Goal: Download file/media

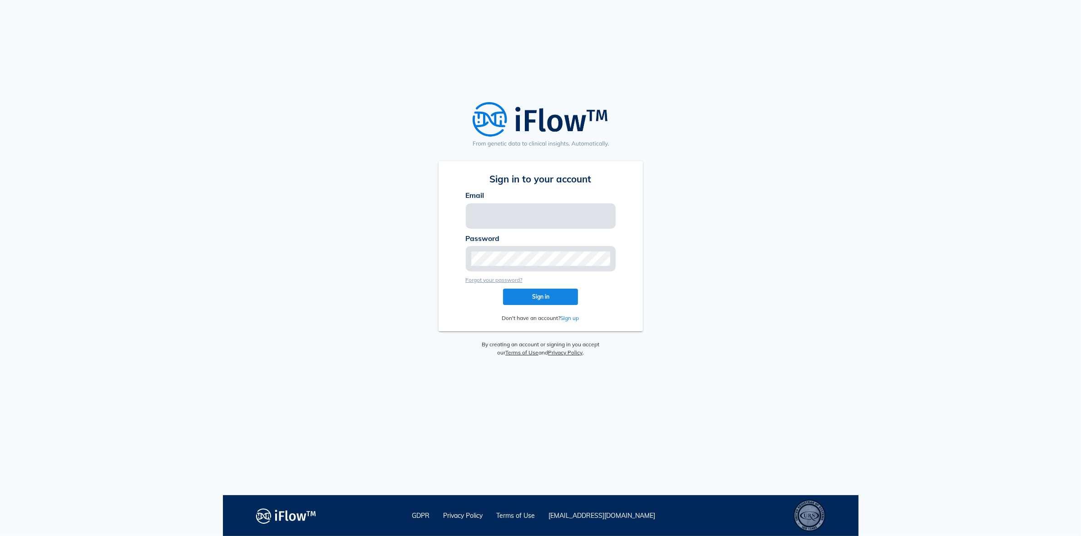
type input "[EMAIL_ADDRESS][DOMAIN_NAME]"
click at [518, 303] on button "Sign in" at bounding box center [540, 297] width 75 height 16
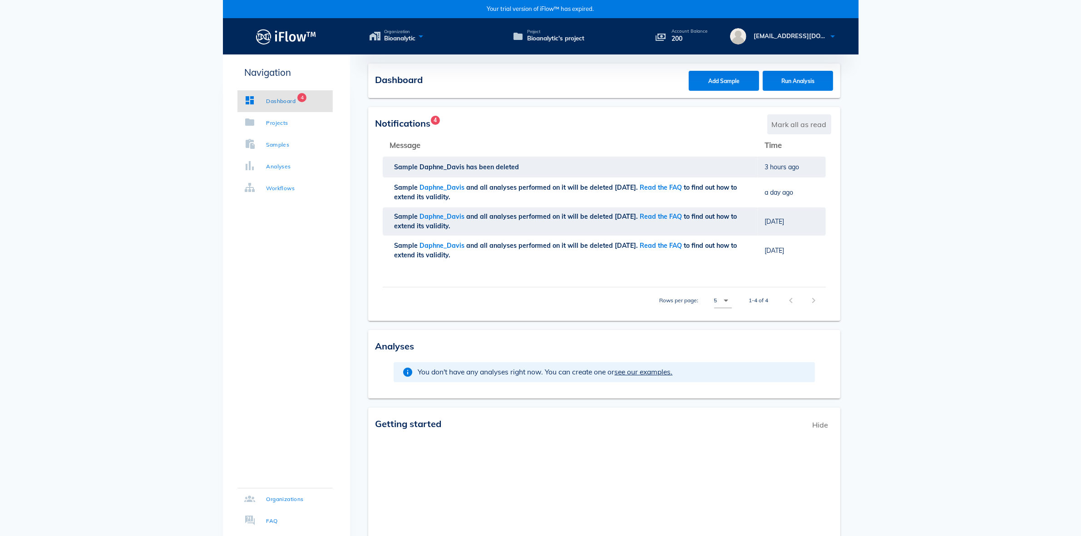
click at [798, 125] on span "Mark all as read" at bounding box center [800, 124] width 64 height 20
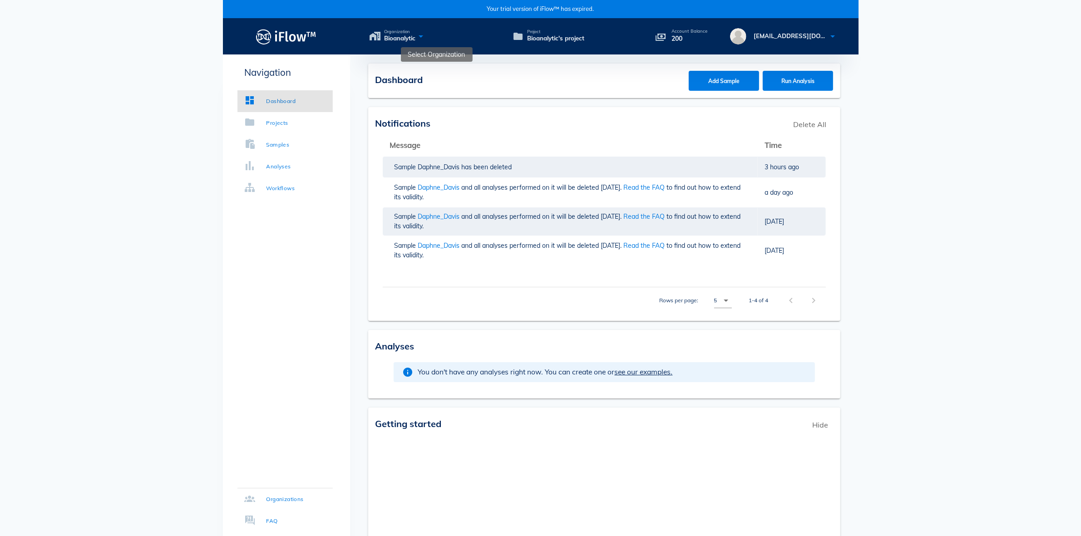
click at [419, 37] on icon at bounding box center [421, 36] width 11 height 13
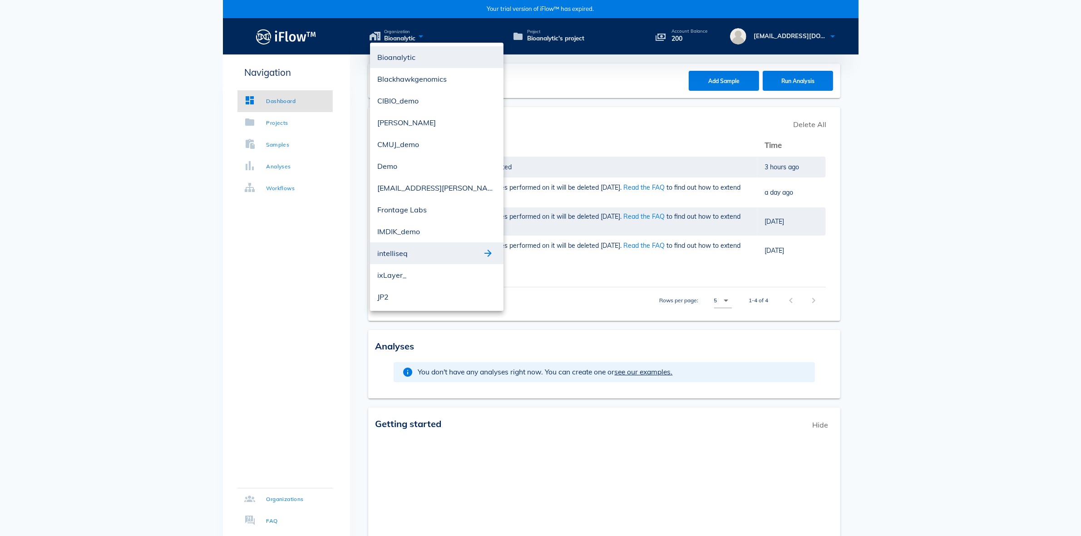
click at [429, 260] on div "intelliseq" at bounding box center [437, 254] width 134 height 22
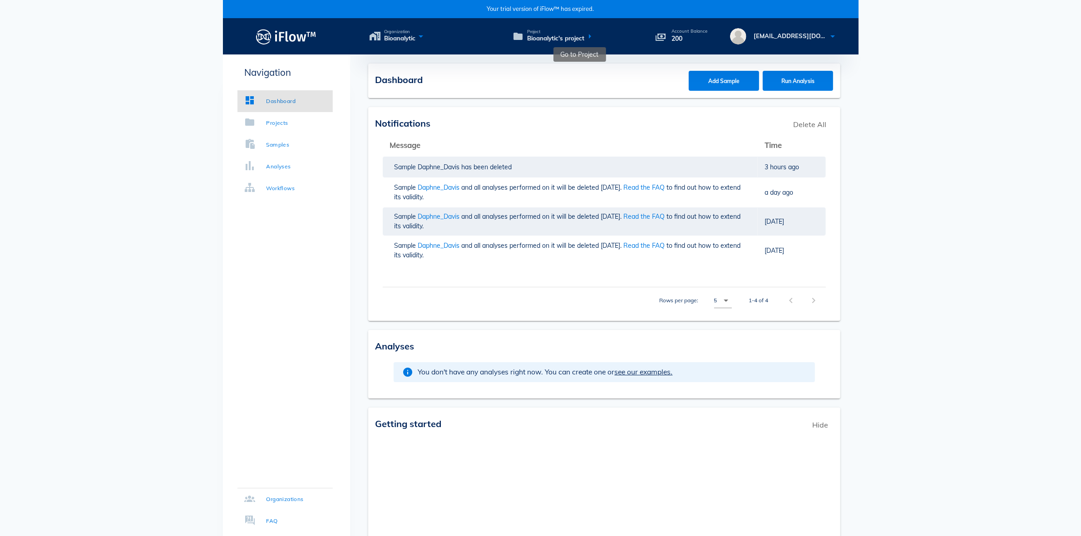
click at [586, 35] on icon at bounding box center [589, 36] width 11 height 13
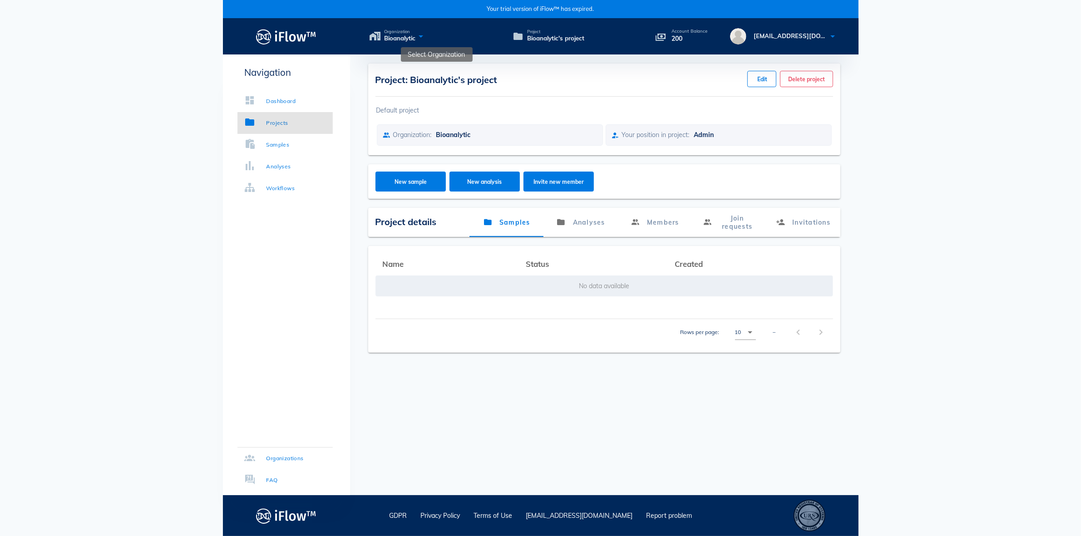
click at [417, 35] on icon at bounding box center [421, 36] width 11 height 13
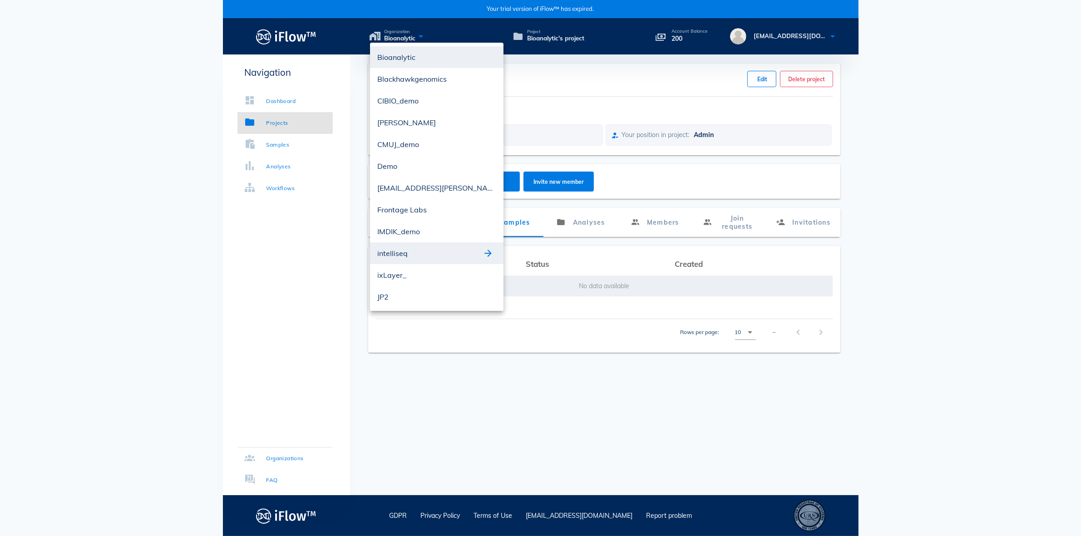
click at [423, 250] on div "intelliseq" at bounding box center [429, 253] width 105 height 15
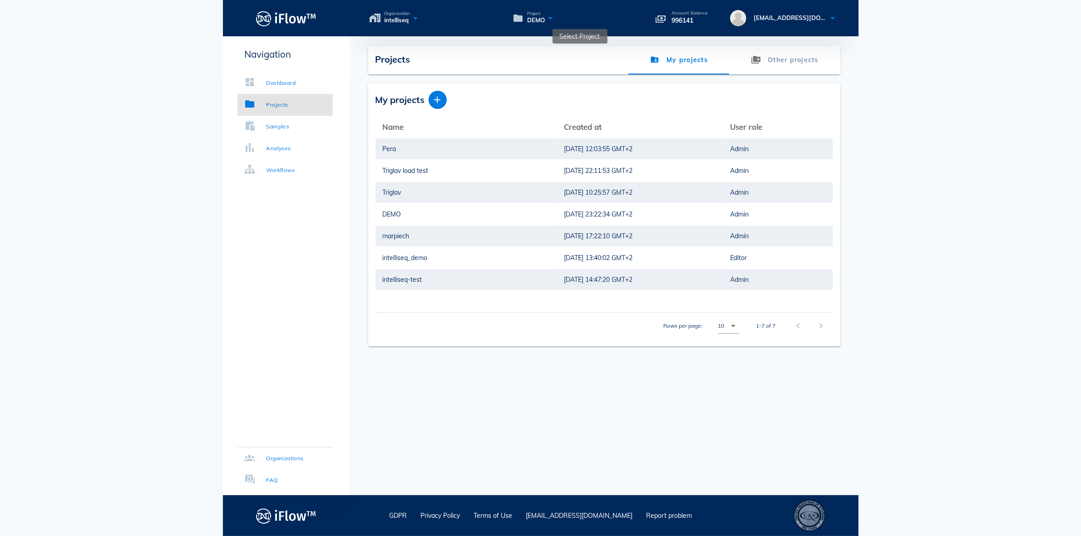
click at [548, 16] on icon at bounding box center [550, 17] width 11 height 13
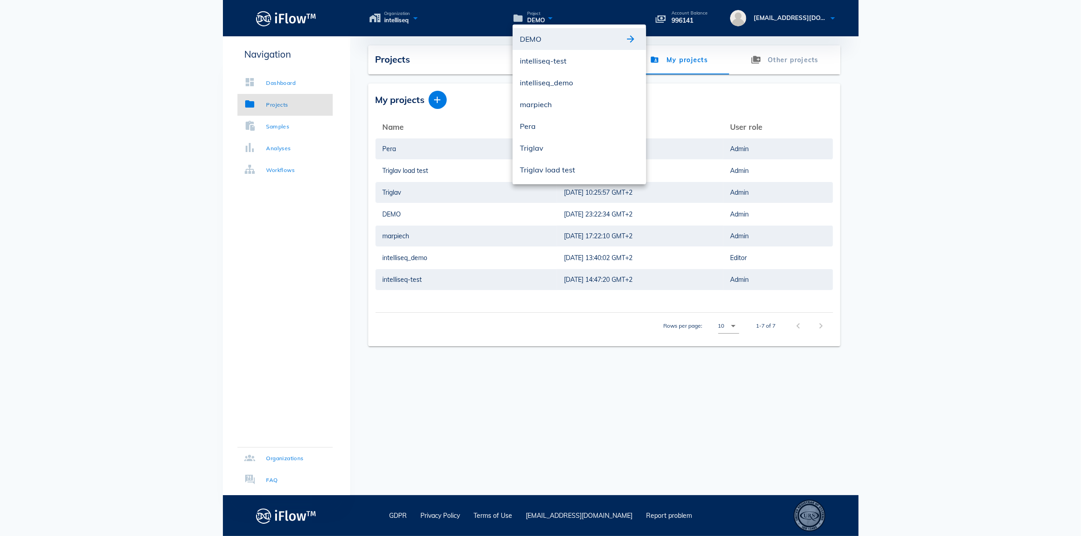
click at [554, 39] on div "DEMO" at bounding box center [572, 39] width 105 height 15
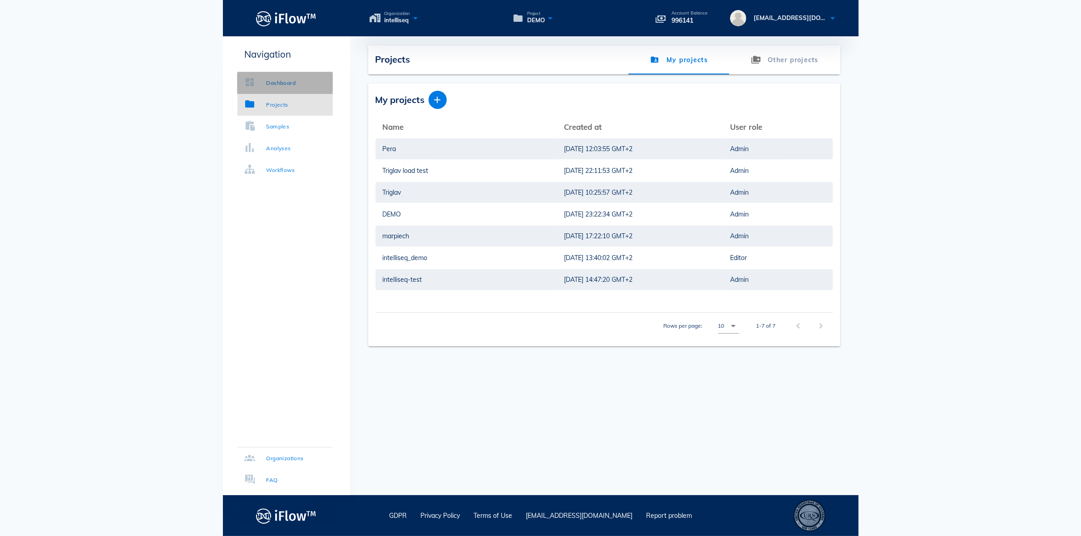
click at [282, 78] on link "Dashboard" at bounding box center [285, 83] width 95 height 22
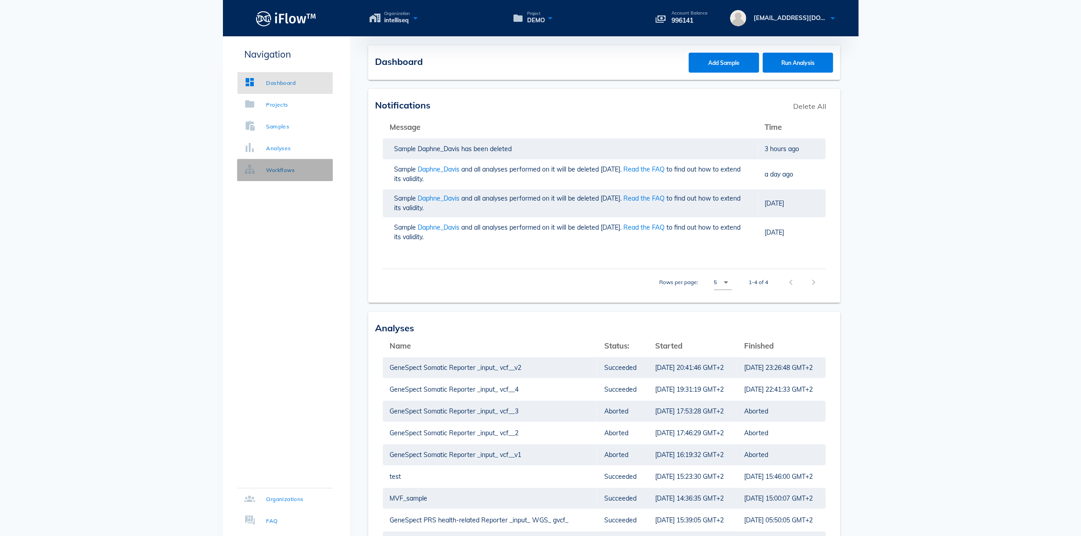
click at [289, 172] on div "Workflows" at bounding box center [281, 170] width 29 height 9
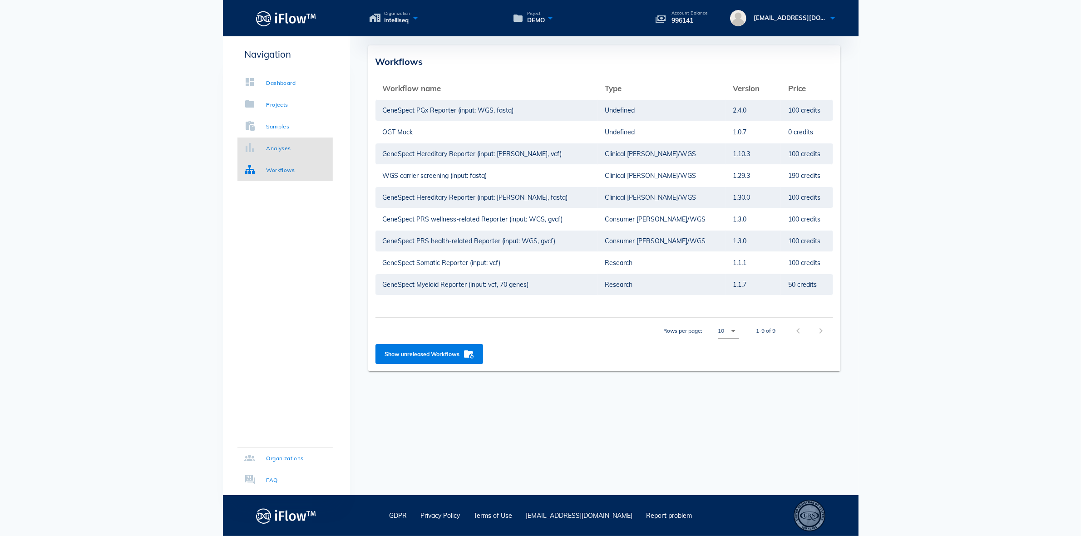
click at [291, 144] on link "Analyses" at bounding box center [285, 149] width 95 height 22
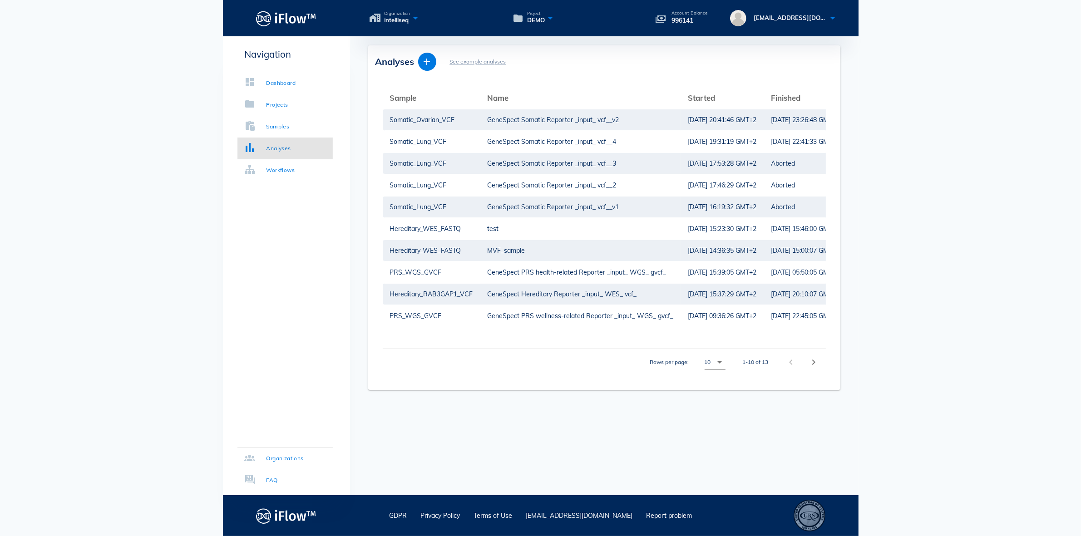
click at [480, 61] on link "See example analyses" at bounding box center [478, 61] width 56 height 7
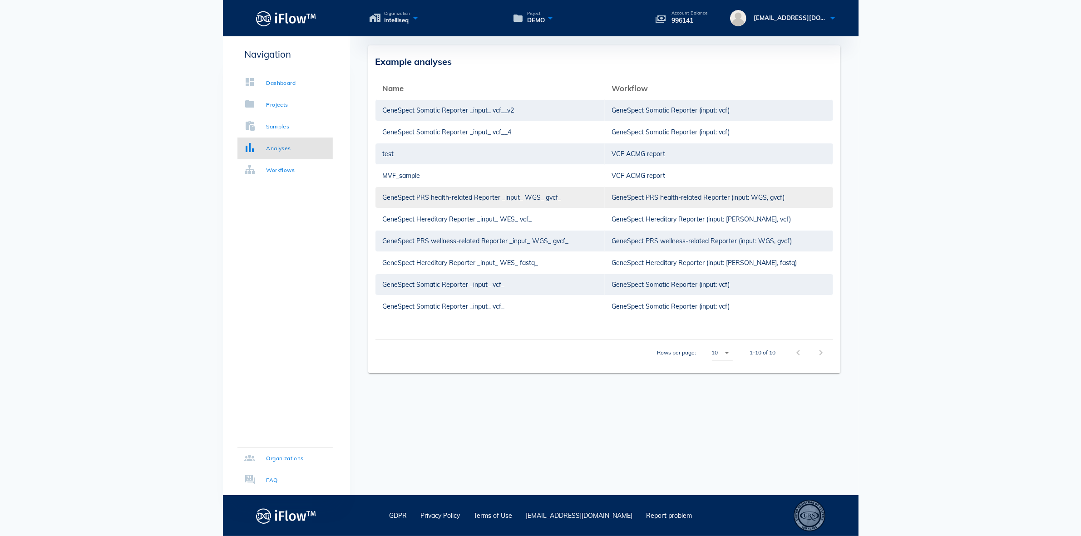
click at [524, 196] on td "GeneSpect PRS health-related Reporter _input_ WGS_ gvcf_" at bounding box center [490, 198] width 229 height 22
click at [505, 242] on td "GeneSpect PRS wellness-related Reporter _input_ WGS_ gvcf_" at bounding box center [490, 241] width 229 height 22
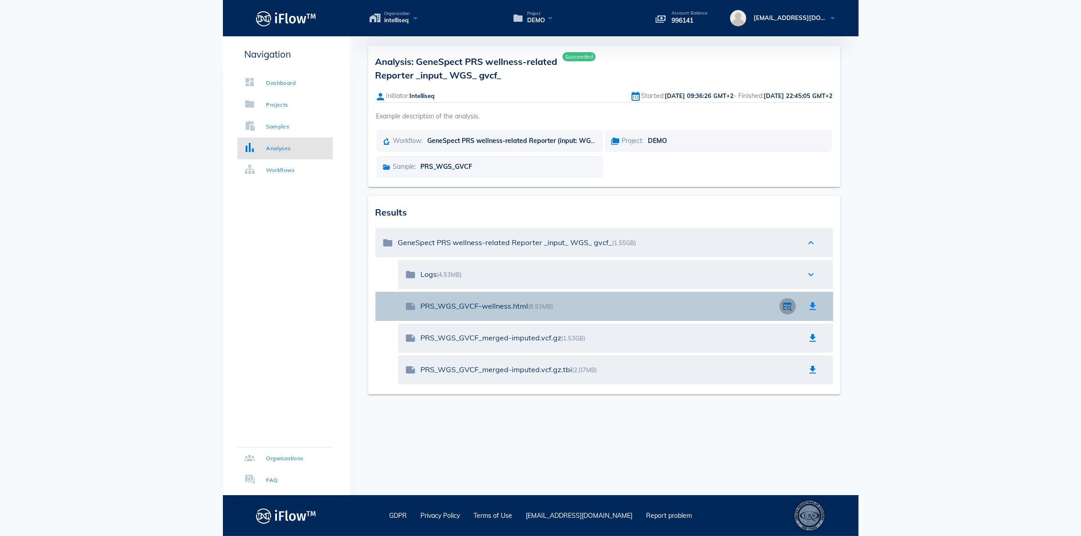
click at [787, 305] on icon "button" at bounding box center [788, 306] width 11 height 11
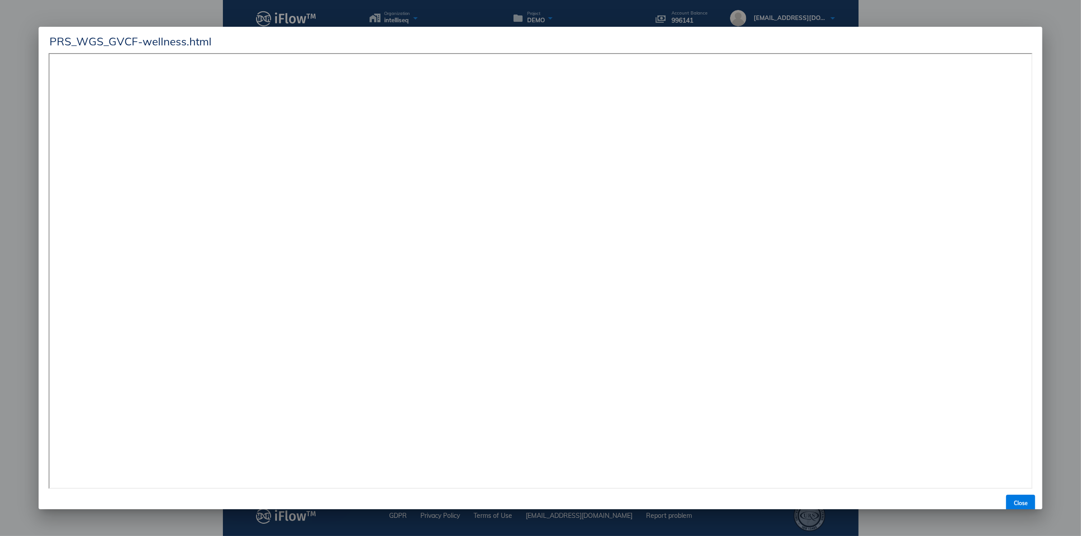
click at [1061, 114] on div at bounding box center [540, 268] width 1081 height 536
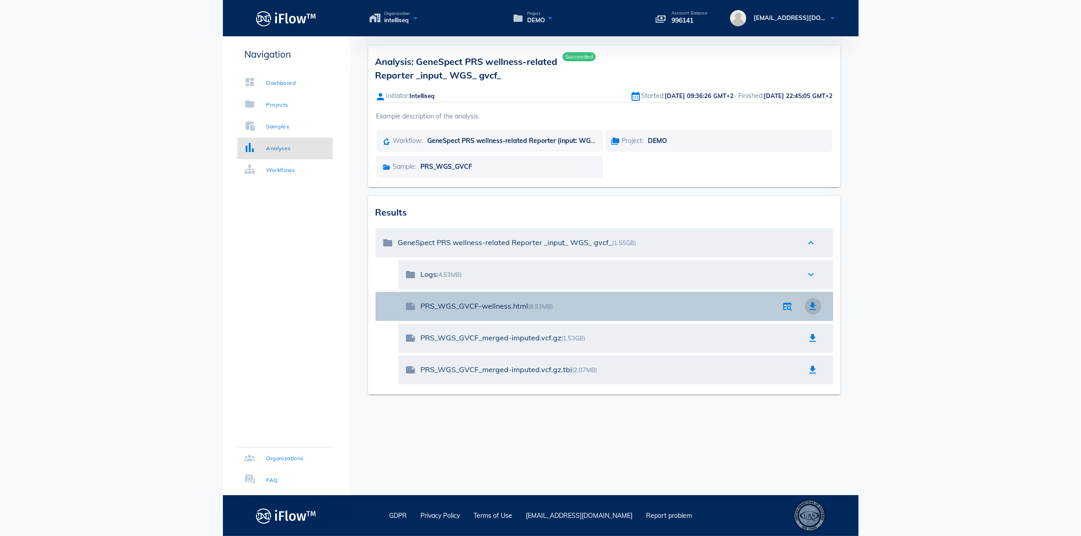
click at [818, 307] on icon "button" at bounding box center [813, 306] width 11 height 11
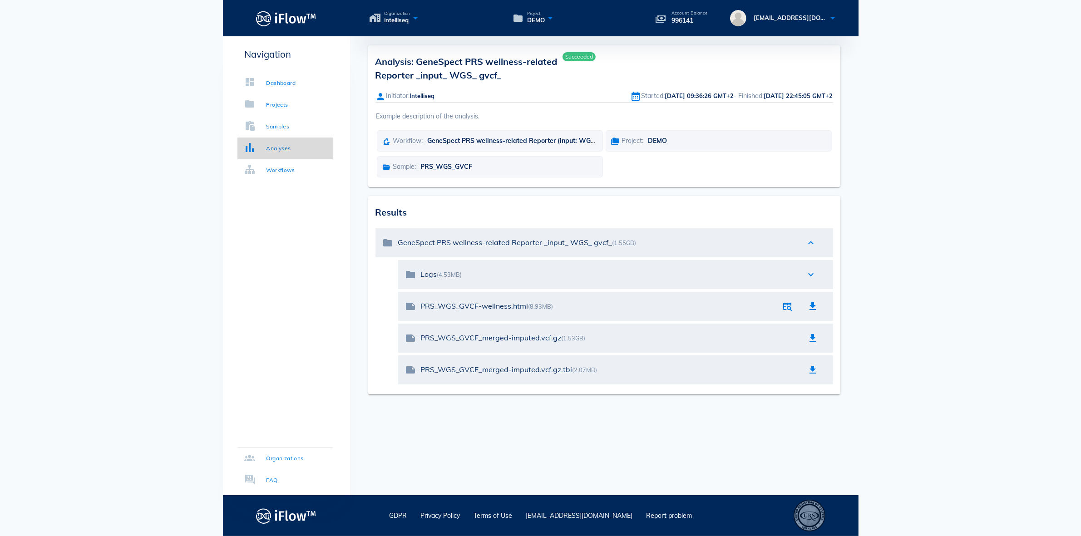
click at [283, 152] on div "Analyses" at bounding box center [279, 148] width 25 height 9
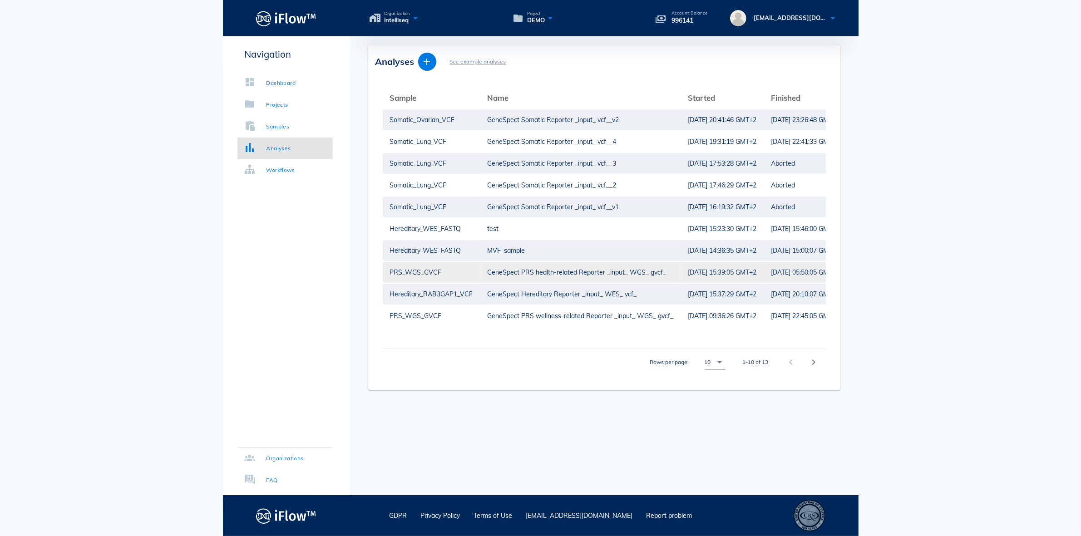
click at [566, 269] on div "GeneSpect PRS health-related Reporter _input_ WGS_ gvcf_" at bounding box center [581, 272] width 186 height 21
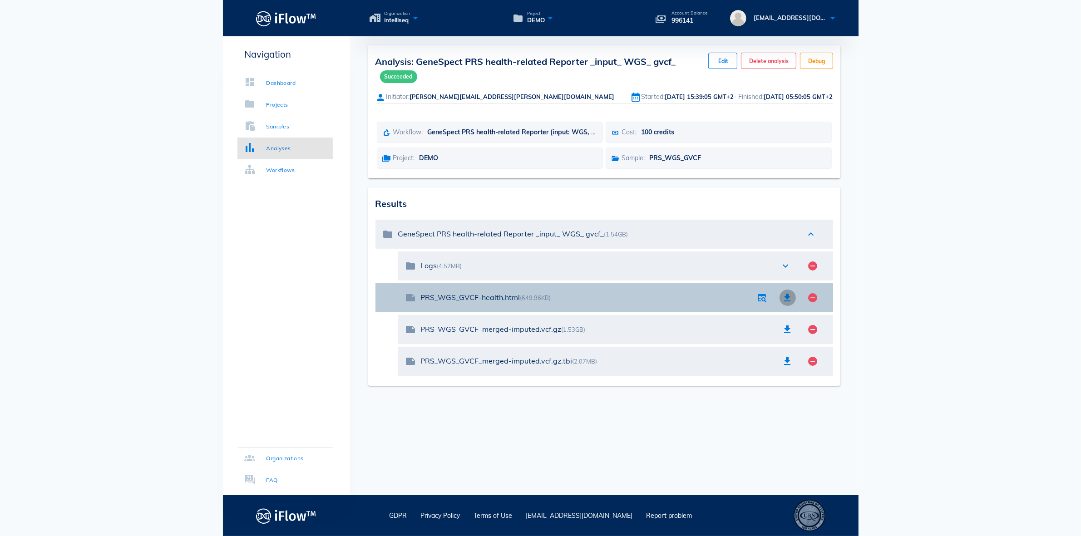
click at [786, 299] on icon "button" at bounding box center [788, 297] width 11 height 11
